Goal: Complete application form: Complete application form

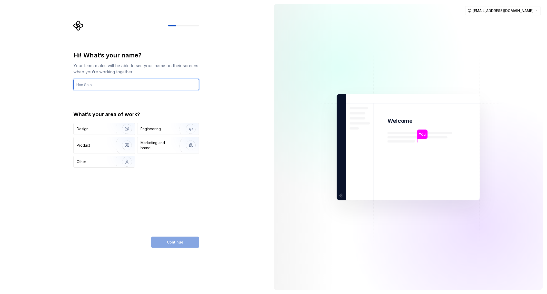
click at [105, 87] on input "text" at bounding box center [136, 84] width 126 height 11
type input "[PERSON_NAME]"
click at [170, 127] on div "Engineering" at bounding box center [161, 128] width 41 height 5
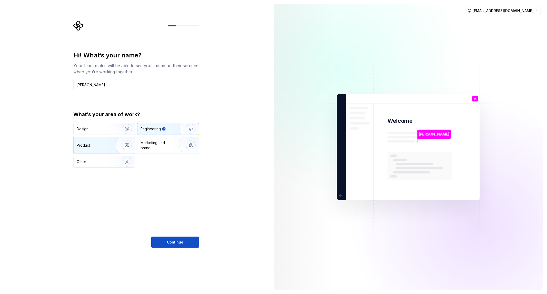
click at [102, 146] on div "Product" at bounding box center [94, 145] width 34 height 5
click at [125, 161] on img "button" at bounding box center [123, 162] width 33 height 34
click at [121, 144] on img "button" at bounding box center [123, 145] width 33 height 34
click at [171, 240] on span "Continue" at bounding box center [175, 242] width 16 height 5
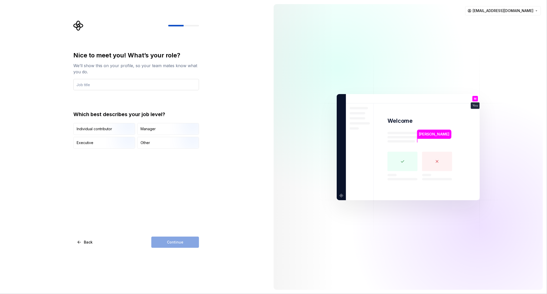
click at [141, 83] on input "text" at bounding box center [136, 84] width 126 height 11
type input "Developer"
click at [123, 143] on img "button" at bounding box center [122, 149] width 33 height 34
click at [175, 239] on button "Continue" at bounding box center [175, 242] width 48 height 11
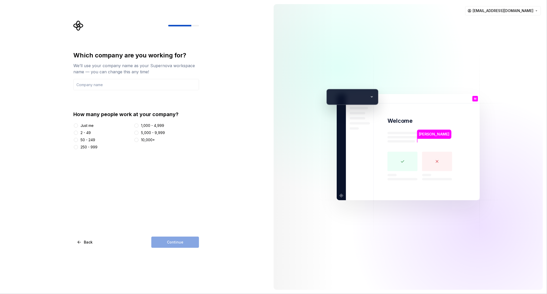
click at [83, 134] on div "2 - 49" at bounding box center [86, 132] width 10 height 5
click at [78, 134] on button "2 - 49" at bounding box center [76, 133] width 4 height 4
click at [140, 85] on input "text" at bounding box center [136, 84] width 126 height 11
type input "97"
click at [172, 240] on span "Continue" at bounding box center [175, 242] width 16 height 5
